Goal: Navigation & Orientation: Find specific page/section

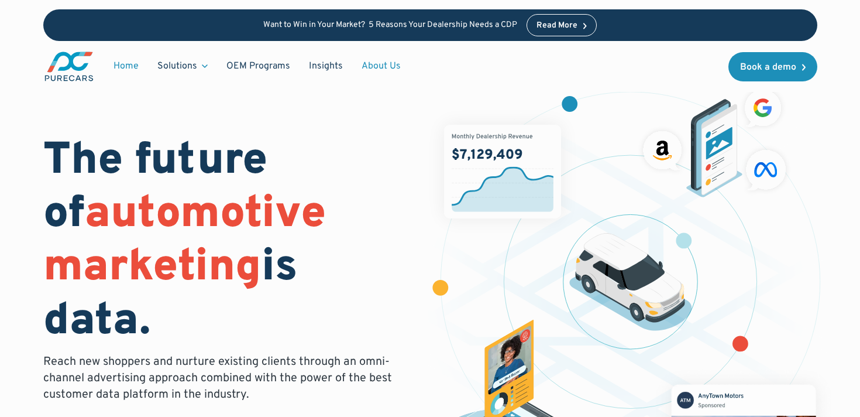
click at [374, 66] on link "About Us" at bounding box center [381, 66] width 58 height 22
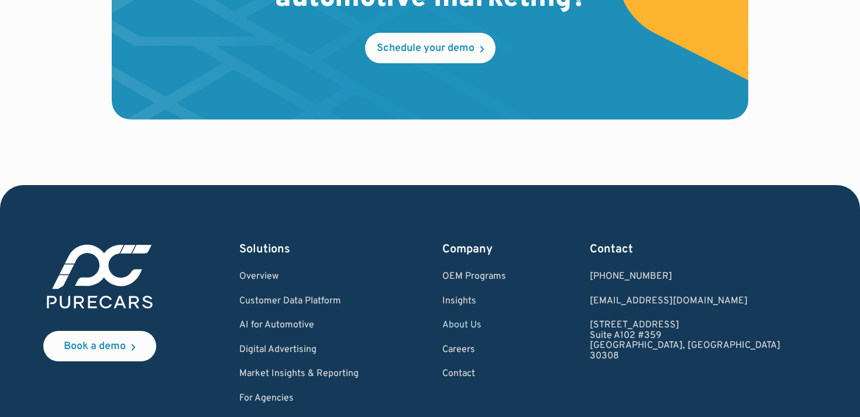
scroll to position [3297, 0]
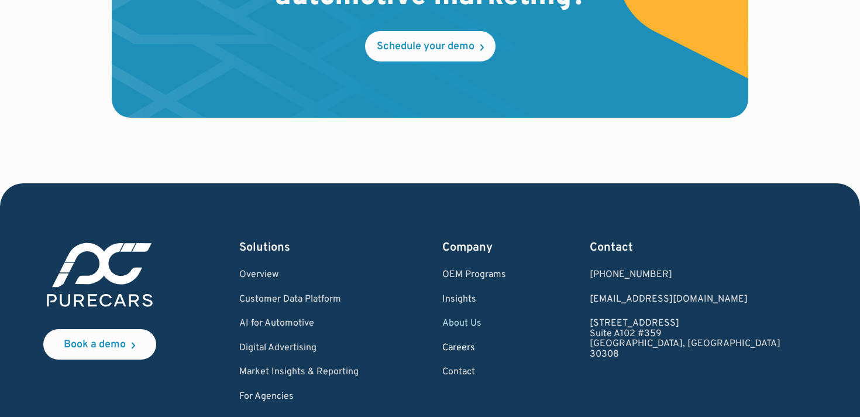
click at [504, 351] on link "Careers" at bounding box center [474, 348] width 64 height 11
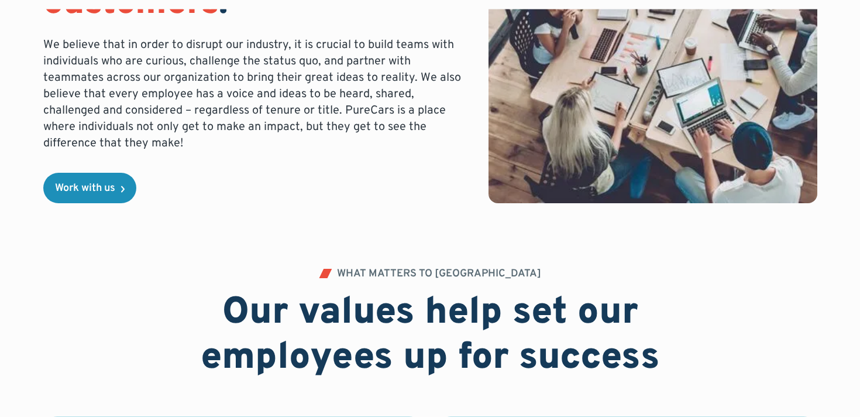
scroll to position [351, 0]
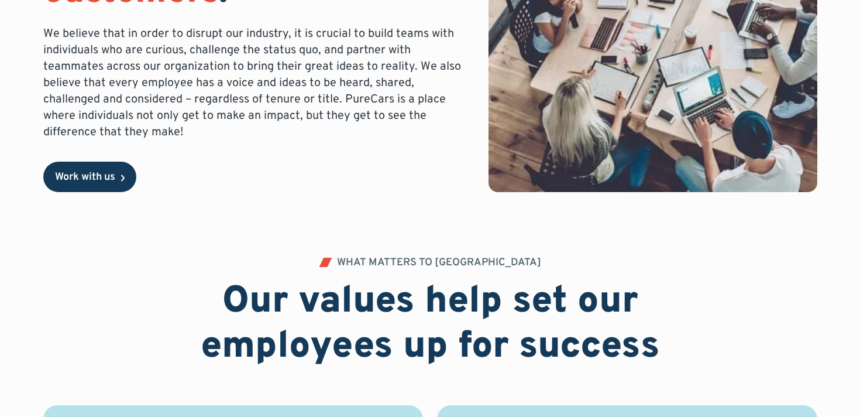
click at [114, 183] on div "Work with us" at bounding box center [85, 177] width 60 height 11
